Goal: Information Seeking & Learning: Learn about a topic

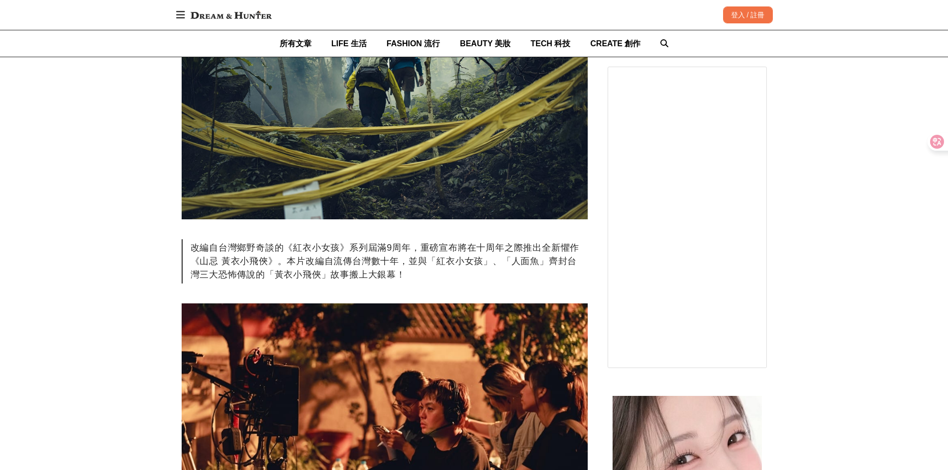
scroll to position [398, 0]
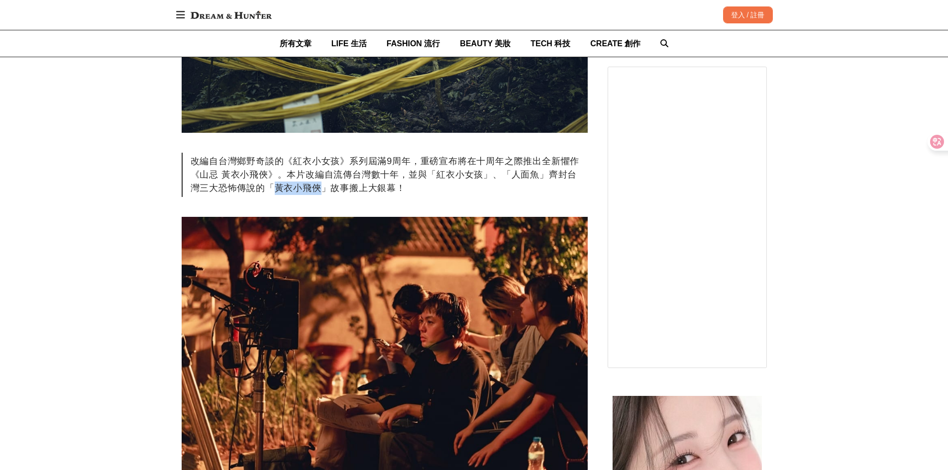
drag, startPoint x: 264, startPoint y: 194, endPoint x: 316, endPoint y: 190, distance: 52.4
click at [316, 190] on div "改編自台灣鄉野奇談的《紅衣小女孩》系列屆滿9周年，重磅宣布將在十周年之際推出全新懼作《山忌 黃衣小飛俠》。本片改編自流傳台灣數十年，並與「紅衣小女孩」、「人面…" at bounding box center [385, 175] width 406 height 44
copy div "黃衣小飛俠"
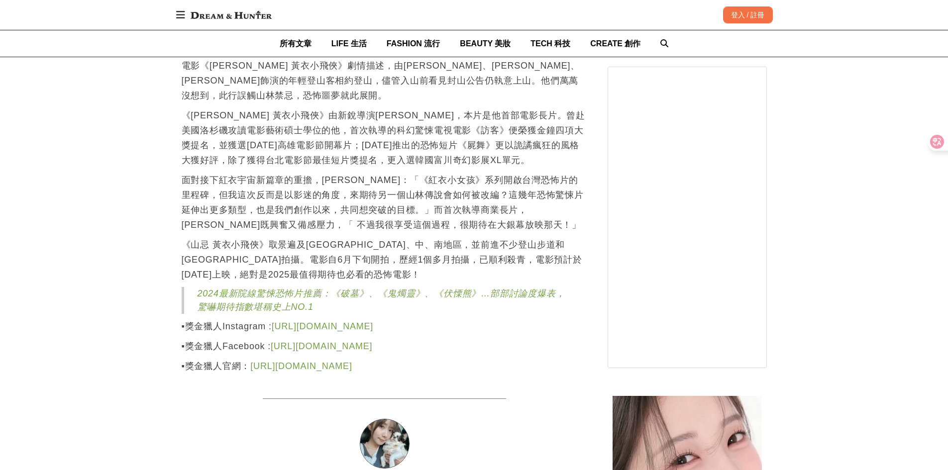
scroll to position [1592, 0]
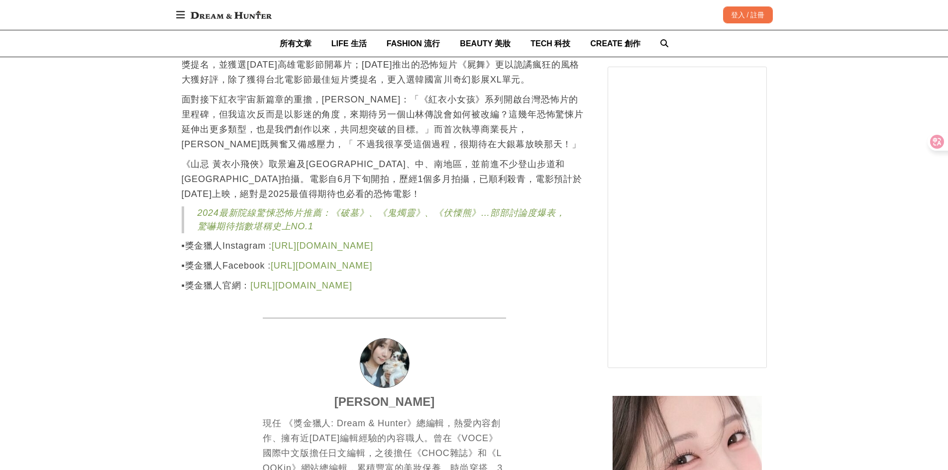
click at [285, 208] on link "2024最新院線驚悚恐怖片推薦：《破墓》、《鬼燭靈》、《伏慄熊》…部部討論度爆表，驚嚇期待指數堪稱史上NO.1" at bounding box center [381, 219] width 368 height 23
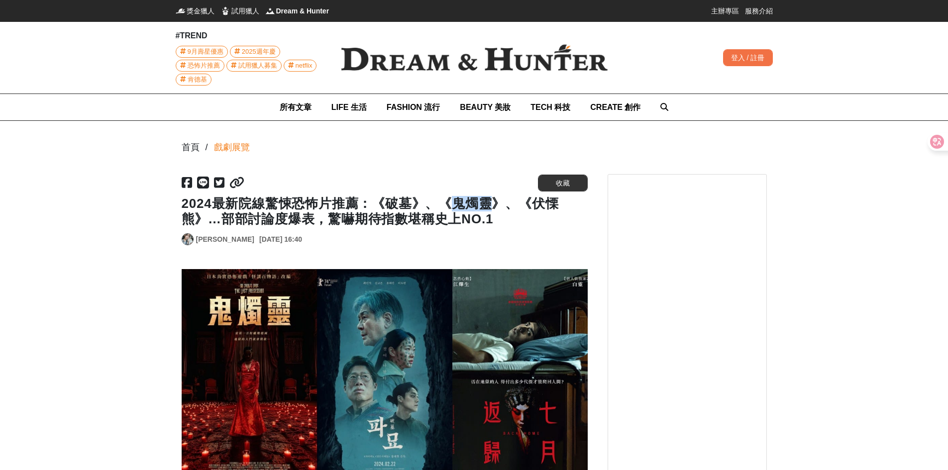
drag, startPoint x: 436, startPoint y: 209, endPoint x: 472, endPoint y: 207, distance: 36.4
click at [472, 207] on h1 "2024最新院線驚悚恐怖片推薦：《破墓》、《鬼燭靈》、《伏慄熊》…部部討論度爆表，驚嚇期待指數堪稱史上NO.1" at bounding box center [385, 211] width 406 height 31
copy h1 "鬼燭靈"
